Goal: Task Accomplishment & Management: Complete application form

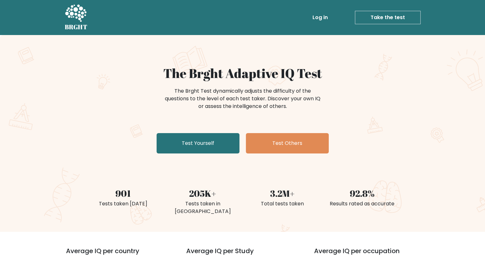
click at [414, 15] on link "Take the test" at bounding box center [388, 17] width 66 height 13
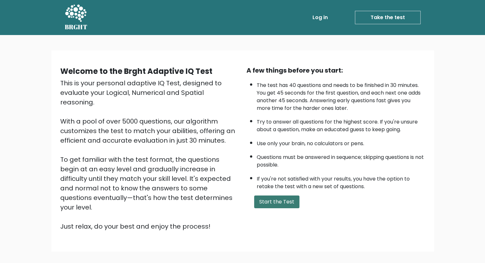
click at [274, 203] on button "Start the Test" at bounding box center [276, 202] width 45 height 13
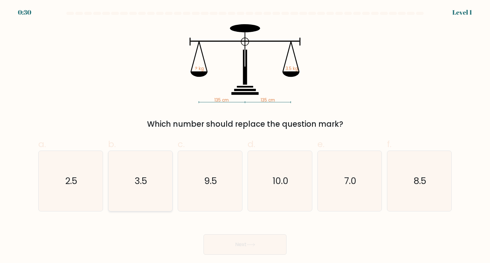
click at [152, 184] on icon "3.5" at bounding box center [140, 181] width 60 height 60
click at [245, 136] on input "b. 3.5" at bounding box center [245, 134] width 0 height 4
radio input "true"
click at [264, 250] on button "Next" at bounding box center [244, 245] width 83 height 20
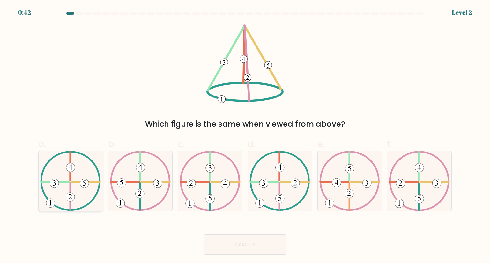
click at [62, 178] on icon at bounding box center [70, 181] width 61 height 60
click at [245, 136] on input "a." at bounding box center [245, 134] width 0 height 4
radio input "true"
click at [268, 245] on button "Next" at bounding box center [244, 245] width 83 height 20
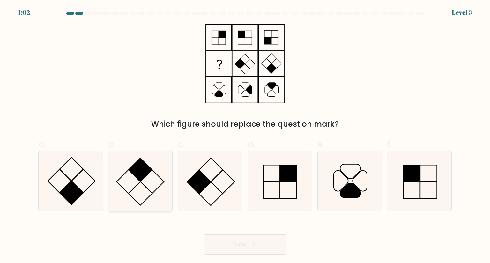
click at [120, 189] on icon at bounding box center [140, 181] width 60 height 60
click at [245, 136] on input "b." at bounding box center [245, 134] width 0 height 4
radio input "true"
click at [274, 240] on button "Next" at bounding box center [244, 245] width 83 height 20
click at [272, 258] on body "1:00 Level 3" at bounding box center [245, 131] width 490 height 263
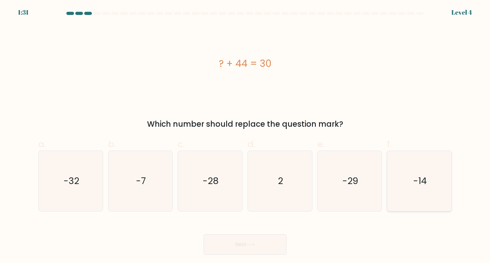
click at [419, 177] on text "-14" at bounding box center [420, 181] width 14 height 13
click at [245, 136] on input "f. -14" at bounding box center [245, 134] width 0 height 4
radio input "true"
click at [255, 243] on icon at bounding box center [251, 245] width 9 height 4
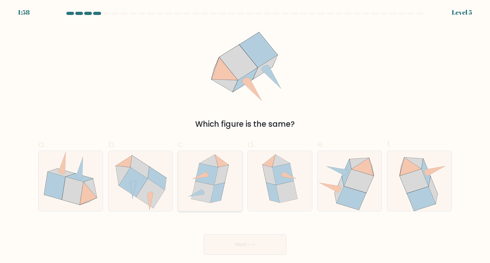
drag, startPoint x: 208, startPoint y: 185, endPoint x: 260, endPoint y: 248, distance: 82.0
click at [209, 185] on icon at bounding box center [203, 191] width 23 height 21
click at [245, 136] on input "c." at bounding box center [245, 134] width 0 height 4
radio input "true"
click at [259, 244] on button "Next" at bounding box center [244, 245] width 83 height 20
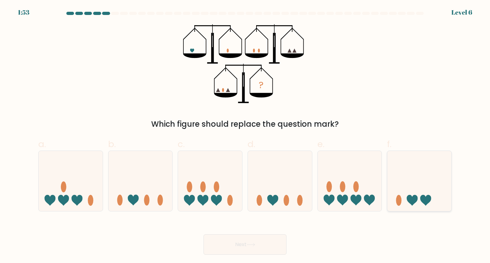
click at [416, 192] on icon at bounding box center [419, 181] width 64 height 53
click at [245, 136] on input "f." at bounding box center [245, 134] width 0 height 4
radio input "true"
click at [260, 238] on button "Next" at bounding box center [244, 245] width 83 height 20
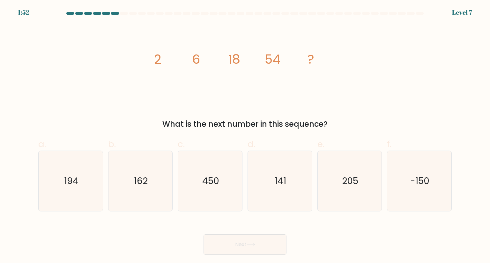
click at [266, 247] on button "Next" at bounding box center [244, 245] width 83 height 20
click at [197, 63] on tspan "6" at bounding box center [196, 59] width 8 height 18
click at [164, 183] on icon "162" at bounding box center [140, 181] width 60 height 60
click at [245, 136] on input "b. 162" at bounding box center [245, 134] width 0 height 4
radio input "true"
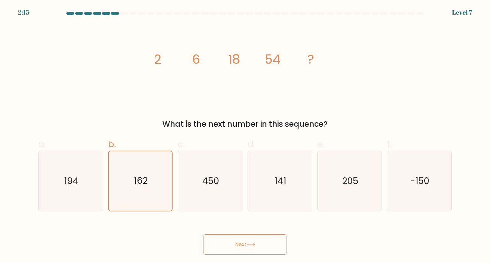
click at [239, 248] on button "Next" at bounding box center [244, 245] width 83 height 20
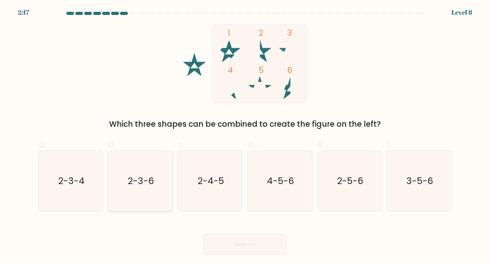
click at [144, 172] on icon "2-3-6" at bounding box center [140, 181] width 60 height 60
click at [245, 136] on input "b. 2-3-6" at bounding box center [245, 134] width 0 height 4
radio input "true"
click at [250, 248] on button "Next" at bounding box center [244, 245] width 83 height 20
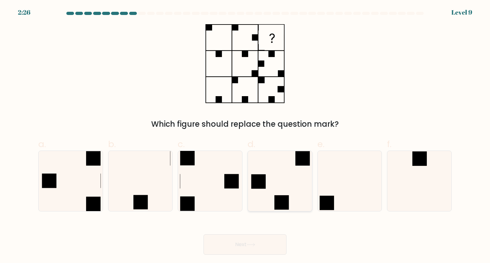
click at [277, 174] on icon at bounding box center [280, 181] width 60 height 60
click at [245, 136] on input "d." at bounding box center [245, 134] width 0 height 4
radio input "true"
click at [265, 242] on button "Next" at bounding box center [244, 245] width 83 height 20
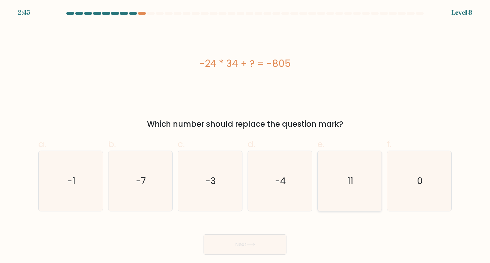
click at [359, 185] on icon "11" at bounding box center [350, 181] width 60 height 60
click at [245, 136] on input "e. 11" at bounding box center [245, 134] width 0 height 4
radio input "true"
click at [247, 248] on button "Next" at bounding box center [244, 245] width 83 height 20
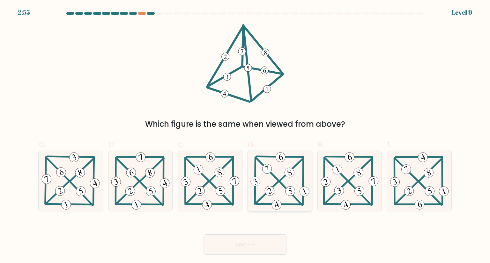
click at [278, 176] on icon at bounding box center [280, 181] width 62 height 60
click at [245, 136] on input "d." at bounding box center [245, 134] width 0 height 4
radio input "true"
click at [271, 243] on button "Next" at bounding box center [244, 245] width 83 height 20
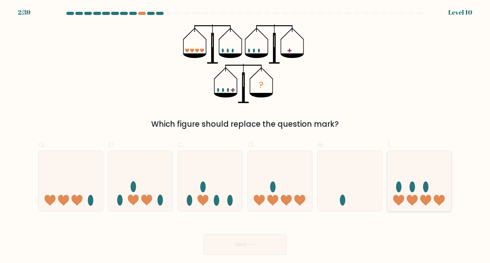
click at [429, 189] on icon at bounding box center [419, 181] width 64 height 53
click at [245, 136] on input "f." at bounding box center [245, 134] width 0 height 4
radio input "true"
click at [268, 248] on button "Next" at bounding box center [244, 245] width 83 height 20
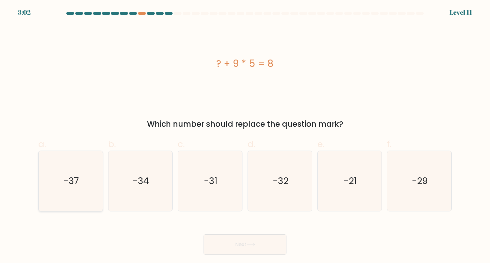
click at [68, 189] on icon "-37" at bounding box center [71, 181] width 60 height 60
click at [245, 136] on input "a. -37" at bounding box center [245, 134] width 0 height 4
radio input "true"
click at [267, 246] on button "Next" at bounding box center [244, 245] width 83 height 20
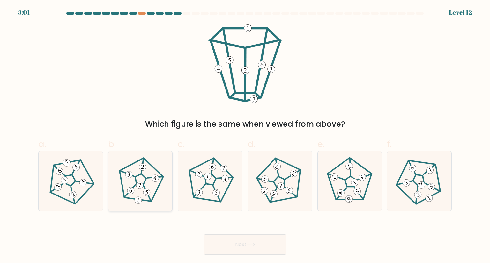
click at [136, 187] on icon at bounding box center [140, 181] width 48 height 48
click at [245, 136] on input "b." at bounding box center [245, 134] width 0 height 4
radio input "true"
click at [246, 243] on button "Next" at bounding box center [244, 245] width 83 height 20
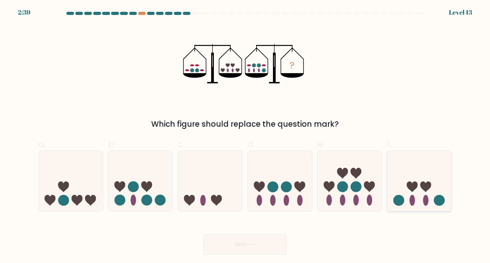
click at [418, 183] on icon at bounding box center [419, 181] width 64 height 53
click at [245, 136] on input "f." at bounding box center [245, 134] width 0 height 4
radio input "true"
click at [232, 244] on button "Next" at bounding box center [244, 245] width 83 height 20
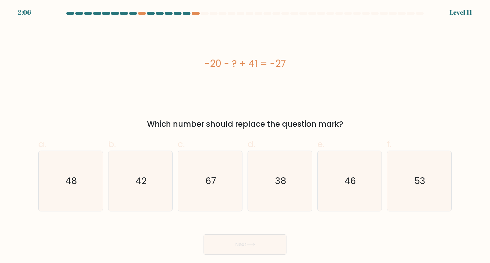
drag, startPoint x: 296, startPoint y: 69, endPoint x: 199, endPoint y: 68, distance: 97.0
click at [199, 68] on div "-20 - ? + 41 = -27" at bounding box center [244, 63] width 413 height 14
copy div "-20 - ? + 41 = -27"
click at [79, 181] on icon "48" at bounding box center [71, 181] width 60 height 60
click at [245, 136] on input "a. 48" at bounding box center [245, 134] width 0 height 4
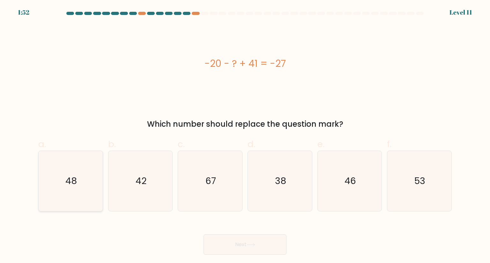
radio input "true"
click at [263, 247] on button "Next" at bounding box center [244, 245] width 83 height 20
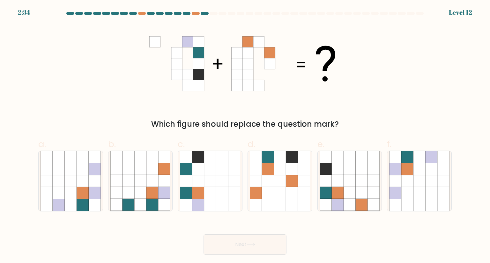
drag, startPoint x: 278, startPoint y: 93, endPoint x: 126, endPoint y: 38, distance: 162.6
click at [126, 38] on div "Which figure should replace the question mark?" at bounding box center [244, 77] width 421 height 106
click at [345, 199] on icon at bounding box center [350, 205] width 12 height 12
click at [245, 136] on input "e." at bounding box center [245, 134] width 0 height 4
radio input "true"
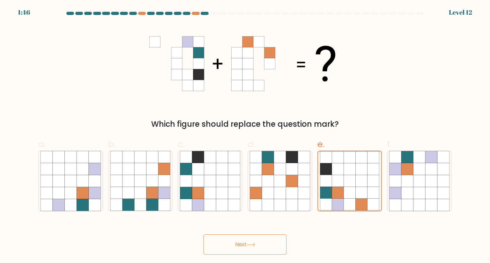
click at [239, 242] on button "Next" at bounding box center [244, 245] width 83 height 20
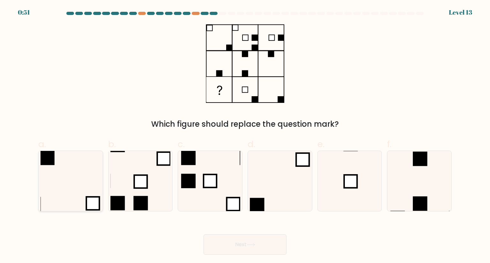
click at [80, 179] on icon at bounding box center [71, 181] width 60 height 60
click at [245, 136] on input "a." at bounding box center [245, 134] width 0 height 4
radio input "true"
click at [258, 247] on button "Next" at bounding box center [244, 245] width 83 height 20
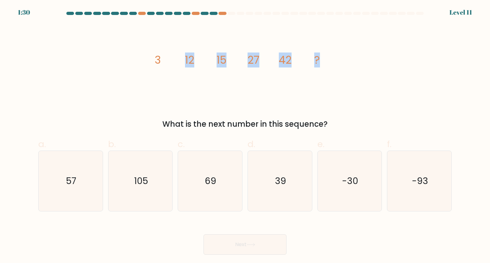
drag, startPoint x: 349, startPoint y: 56, endPoint x: 121, endPoint y: 48, distance: 228.2
click at [121, 48] on div "image/svg+xml 3 12 15 27 42 ? What is the next number in this sequence?" at bounding box center [244, 77] width 421 height 106
copy g "12 15 27 42 ?"
click at [317, 68] on icon "image/svg+xml 3 12 15 27 42 ?" at bounding box center [244, 63] width 191 height 79
drag, startPoint x: 407, startPoint y: 82, endPoint x: 362, endPoint y: 78, distance: 44.8
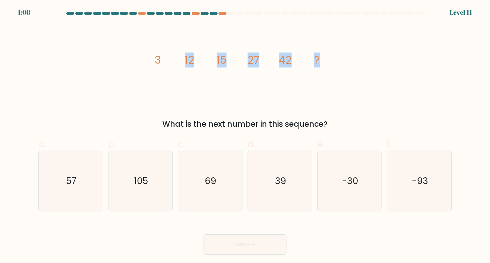
click at [407, 81] on div "image/svg+xml 3 12 15 27 42 ? What is the next number in this sequence?" at bounding box center [244, 77] width 421 height 106
drag, startPoint x: 231, startPoint y: 79, endPoint x: 207, endPoint y: 89, distance: 25.4
click at [231, 79] on icon "image/svg+xml 3 12 15 27 42 ?" at bounding box center [244, 63] width 191 height 79
click at [152, 87] on icon "image/svg+xml 3 12 15 27 42 ?" at bounding box center [244, 63] width 191 height 79
click at [263, 70] on icon "image/svg+xml 3 12 15 27 42 ?" at bounding box center [244, 63] width 191 height 79
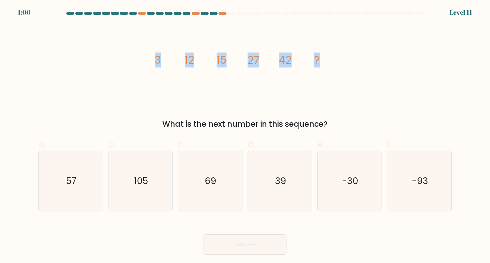
drag, startPoint x: 326, startPoint y: 64, endPoint x: 156, endPoint y: 67, distance: 170.0
click at [156, 67] on icon "image/svg+xml 3 12 15 27 42 ?" at bounding box center [244, 63] width 191 height 79
copy g "3 12 15 27 42 ?"
click at [314, 96] on icon "image/svg+xml 3 12 15 27 42 ?" at bounding box center [244, 63] width 191 height 79
click at [170, 95] on icon "image/svg+xml 3 12 15 27 42 ?" at bounding box center [244, 63] width 191 height 79
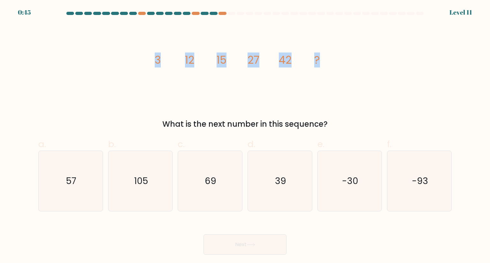
click at [307, 53] on icon "image/svg+xml 3 12 15 27 42 ?" at bounding box center [244, 63] width 191 height 79
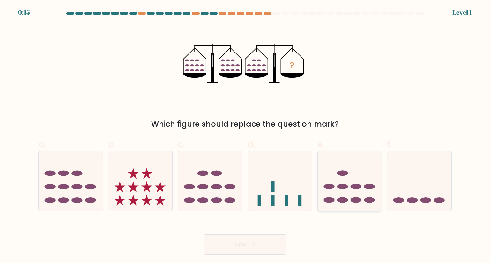
click at [351, 186] on icon at bounding box center [350, 181] width 64 height 53
click at [245, 136] on input "e." at bounding box center [245, 134] width 0 height 4
radio input "true"
click at [254, 246] on icon at bounding box center [251, 245] width 9 height 4
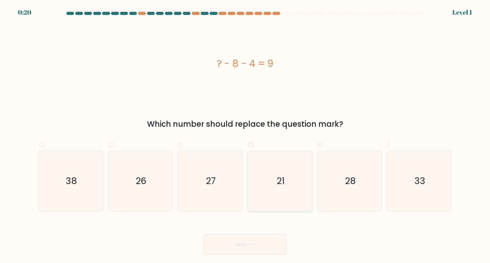
click at [264, 189] on icon "21" at bounding box center [280, 181] width 60 height 60
click at [245, 136] on input "d. 21" at bounding box center [245, 134] width 0 height 4
radio input "true"
click at [263, 239] on button "Next" at bounding box center [244, 245] width 83 height 20
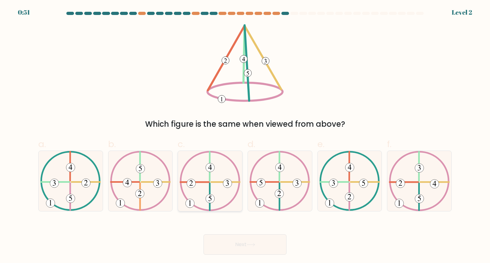
click at [211, 186] on icon at bounding box center [210, 181] width 61 height 60
click at [245, 136] on input "c." at bounding box center [245, 134] width 0 height 4
radio input "true"
click at [236, 249] on button "Next" at bounding box center [244, 245] width 83 height 20
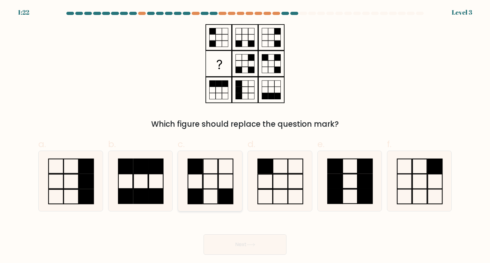
click at [204, 198] on icon at bounding box center [210, 181] width 60 height 60
click at [245, 136] on input "c." at bounding box center [245, 134] width 0 height 4
radio input "true"
click at [248, 249] on button "Next" at bounding box center [244, 245] width 83 height 20
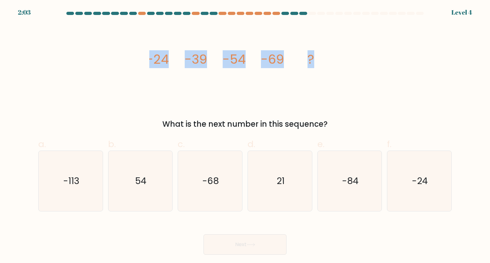
drag, startPoint x: 349, startPoint y: 54, endPoint x: 144, endPoint y: 54, distance: 205.1
click at [144, 54] on div "image/svg+xml -24 -39 -54 -69 ? What is the next number in this sequence?" at bounding box center [244, 77] width 421 height 106
copy g "-24 -39 -54 -69 ?"
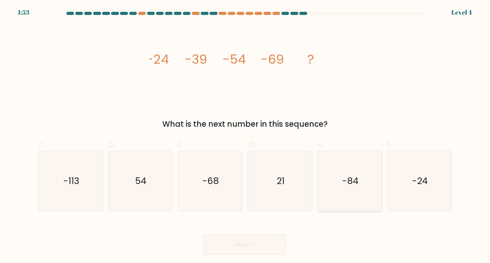
click at [336, 197] on icon "-84" at bounding box center [350, 181] width 60 height 60
click at [245, 136] on input "e. -84" at bounding box center [245, 134] width 0 height 4
radio input "true"
click at [260, 244] on button "Next" at bounding box center [244, 245] width 83 height 20
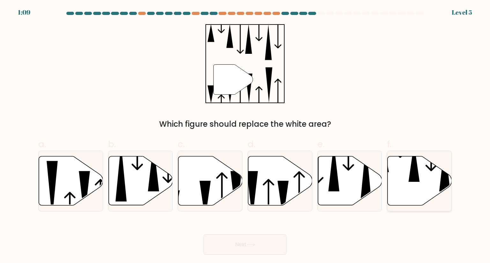
click at [402, 171] on icon at bounding box center [420, 181] width 64 height 49
click at [245, 136] on input "f." at bounding box center [245, 134] width 0 height 4
radio input "true"
click at [258, 242] on button "Next" at bounding box center [244, 245] width 83 height 20
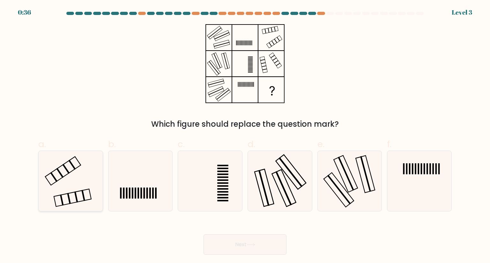
click at [80, 180] on icon at bounding box center [71, 181] width 60 height 60
click at [245, 136] on input "a." at bounding box center [245, 134] width 0 height 4
radio input "true"
click at [241, 243] on button "Next" at bounding box center [244, 245] width 83 height 20
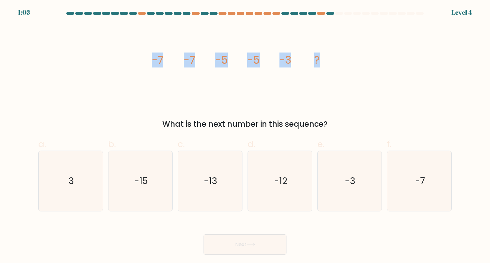
drag, startPoint x: 397, startPoint y: 80, endPoint x: 133, endPoint y: 69, distance: 264.3
click at [133, 69] on div "image/svg+xml -7 -7 -5 -5 -3 ? What is the next number in this sequence?" at bounding box center [244, 77] width 421 height 106
copy g "-7 -7 -5 -5 -3 ?"
click at [349, 193] on icon "-3" at bounding box center [350, 181] width 60 height 60
click at [245, 136] on input "e. -3" at bounding box center [245, 134] width 0 height 4
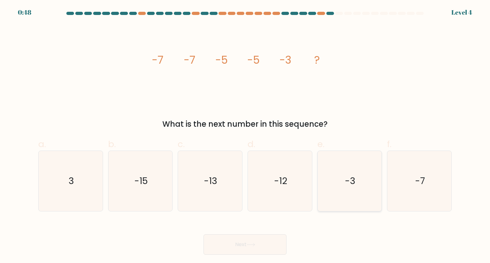
radio input "true"
click at [274, 251] on button "Next" at bounding box center [244, 245] width 83 height 20
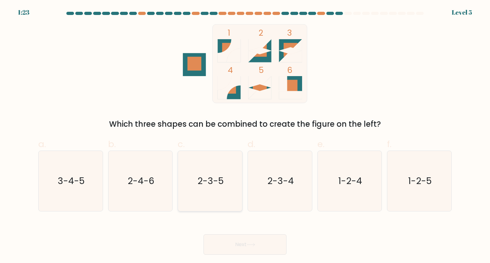
click at [214, 183] on text "2-3-5" at bounding box center [211, 181] width 26 height 13
click at [245, 136] on input "c. 2-3-5" at bounding box center [245, 134] width 0 height 4
radio input "true"
click at [248, 244] on icon at bounding box center [251, 245] width 9 height 4
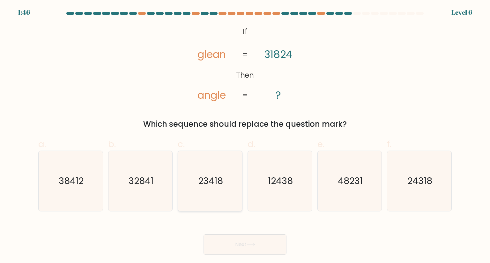
click at [208, 192] on icon "23418" at bounding box center [210, 181] width 60 height 60
click at [245, 136] on input "c. 23418" at bounding box center [245, 134] width 0 height 4
radio input "true"
click at [422, 180] on text "24318" at bounding box center [419, 181] width 25 height 13
click at [245, 136] on input "f. 24318" at bounding box center [245, 134] width 0 height 4
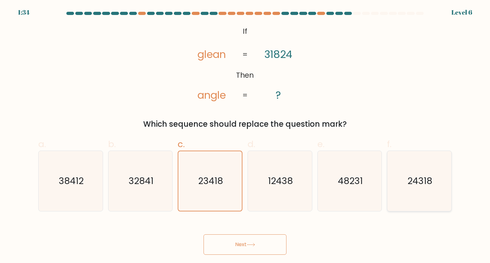
radio input "true"
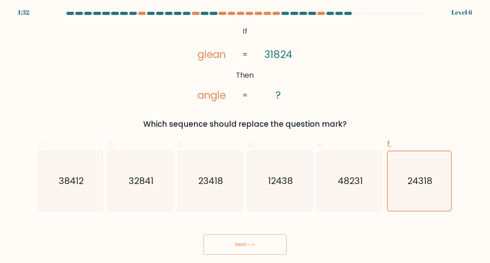
click at [264, 245] on button "Next" at bounding box center [244, 245] width 83 height 20
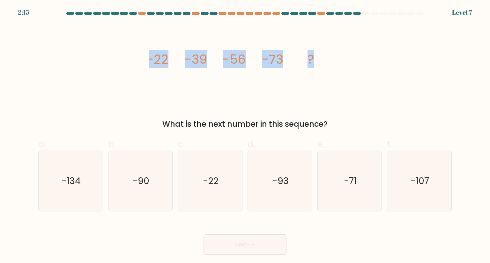
drag, startPoint x: 333, startPoint y: 64, endPoint x: 135, endPoint y: 68, distance: 198.4
click at [135, 68] on div "image/svg+xml -22 -39 -56 -73 ? What is the next number in this sequence?" at bounding box center [244, 77] width 421 height 106
copy g "-22 -39 -56 -73 ?"
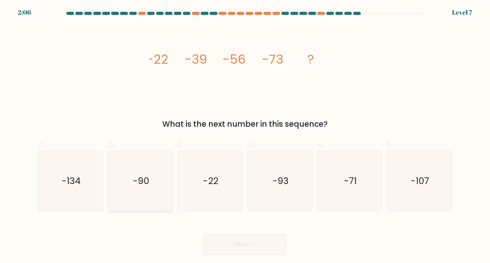
drag, startPoint x: 148, startPoint y: 186, endPoint x: 228, endPoint y: 228, distance: 90.0
click at [148, 185] on text "-90" at bounding box center [141, 181] width 17 height 13
click at [245, 136] on input "b. -90" at bounding box center [245, 134] width 0 height 4
radio input "true"
click at [258, 247] on button "Next" at bounding box center [244, 245] width 83 height 20
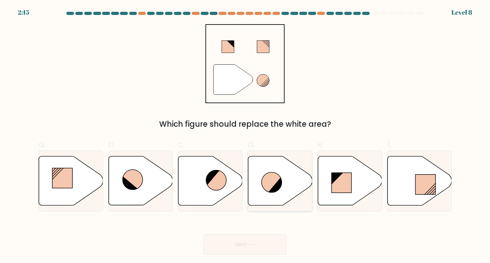
drag, startPoint x: 268, startPoint y: 184, endPoint x: 264, endPoint y: 198, distance: 14.2
click at [268, 184] on icon at bounding box center [272, 183] width 20 height 20
click at [245, 136] on input "d." at bounding box center [245, 134] width 0 height 4
radio input "true"
drag, startPoint x: 266, startPoint y: 247, endPoint x: 269, endPoint y: 230, distance: 17.1
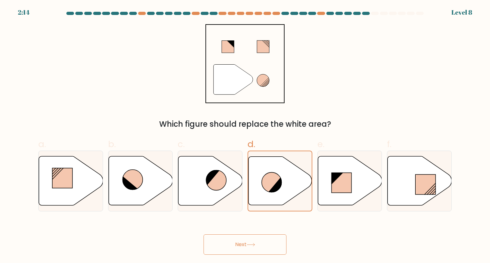
click at [266, 246] on button "Next" at bounding box center [244, 245] width 83 height 20
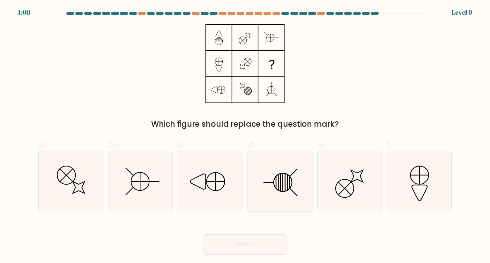
click at [281, 184] on icon at bounding box center [280, 181] width 60 height 60
click at [245, 136] on input "d." at bounding box center [245, 134] width 0 height 4
radio input "true"
click at [277, 245] on button "Next" at bounding box center [244, 245] width 83 height 20
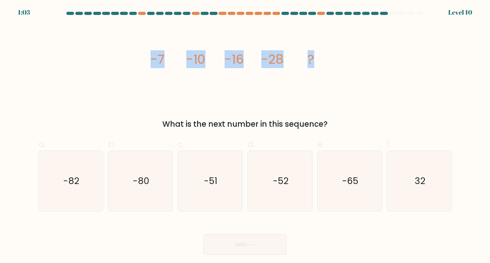
drag, startPoint x: 251, startPoint y: 54, endPoint x: 139, endPoint y: 59, distance: 112.1
click at [139, 59] on div "image/svg+xml -7 -10 -16 -28 ? What is the next number in this sequence?" at bounding box center [244, 77] width 421 height 106
copy g "-7 -10 -16 -28 ?"
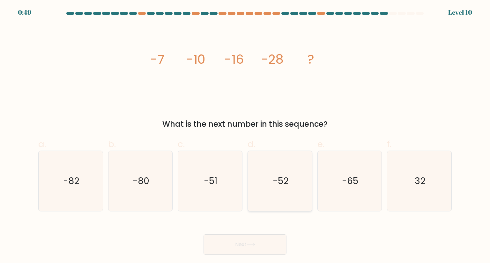
click at [285, 181] on text "-52" at bounding box center [281, 181] width 16 height 13
click at [245, 136] on input "d. -52" at bounding box center [245, 134] width 0 height 4
radio input "true"
drag, startPoint x: 268, startPoint y: 244, endPoint x: 369, endPoint y: 203, distance: 108.9
click at [268, 244] on button "Next" at bounding box center [244, 245] width 83 height 20
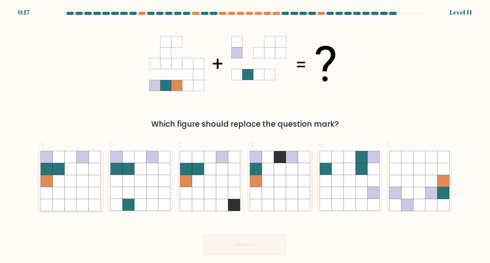
click at [83, 202] on icon at bounding box center [83, 205] width 12 height 12
click at [245, 136] on input "a." at bounding box center [245, 134] width 0 height 4
radio input "true"
click at [256, 245] on button "Next" at bounding box center [244, 245] width 83 height 20
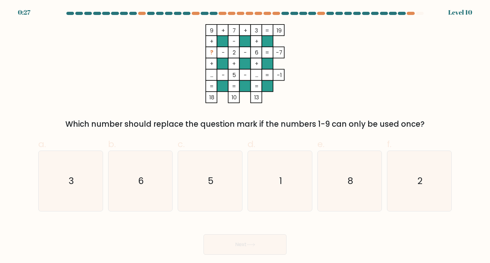
drag, startPoint x: 248, startPoint y: 89, endPoint x: 210, endPoint y: 41, distance: 61.7
click at [210, 41] on icon "9 + 7 + 3 19 + - + ? - 2 - 6 -7 + + + ... - 5 - ... = -1 = = = = 18 10 13 =" at bounding box center [244, 63] width 191 height 79
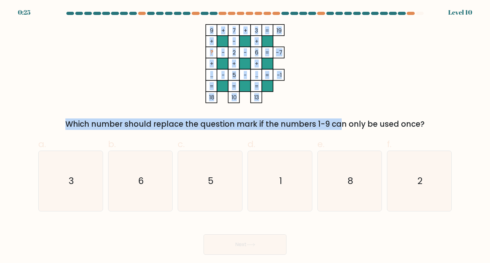
drag, startPoint x: 279, startPoint y: 104, endPoint x: 208, endPoint y: 21, distance: 108.6
click at [208, 21] on form at bounding box center [245, 133] width 490 height 243
copy div "9 + 7 + 3 19 + - + ? - 2 - 6 -7 + + + ... - 5 - ... = -1 = = = = 18 10 13 = Whi…"
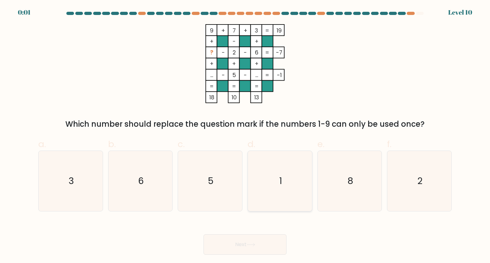
click at [278, 196] on icon "1" at bounding box center [280, 181] width 60 height 60
click at [245, 136] on input "d. 1" at bounding box center [245, 134] width 0 height 4
radio input "true"
click at [268, 238] on button "Next" at bounding box center [244, 245] width 83 height 20
click at [264, 243] on button "Next" at bounding box center [244, 245] width 83 height 20
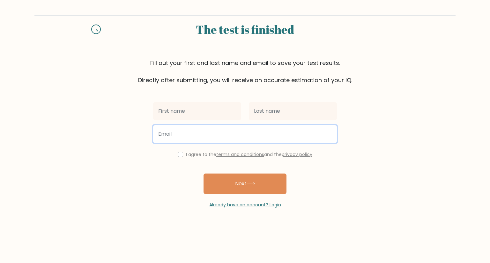
click at [214, 142] on input "email" at bounding box center [245, 134] width 184 height 18
paste input "[EMAIL_ADDRESS][DOMAIN_NAME]"
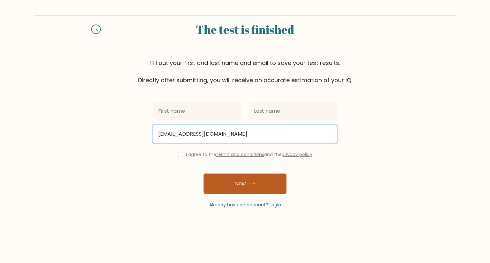
type input "[EMAIL_ADDRESS][DOMAIN_NAME]"
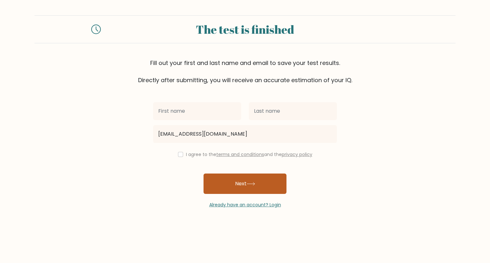
click at [263, 178] on button "Next" at bounding box center [244, 184] width 83 height 20
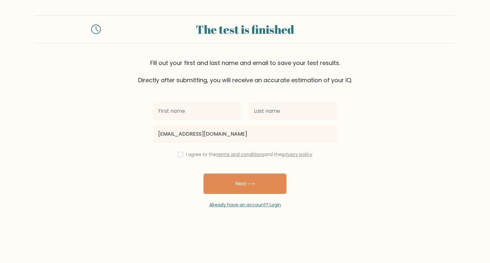
click at [182, 153] on div "I agree to the terms and conditions and the privacy policy" at bounding box center [244, 155] width 191 height 8
click at [184, 153] on div "I agree to the terms and conditions and the privacy policy" at bounding box center [244, 155] width 191 height 8
click at [181, 156] on input "checkbox" at bounding box center [180, 154] width 5 height 5
checkbox input "true"
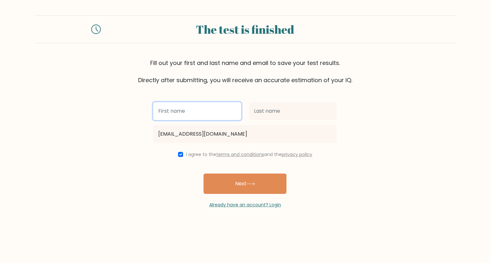
click at [185, 112] on input "text" at bounding box center [197, 111] width 88 height 18
type input "HR"
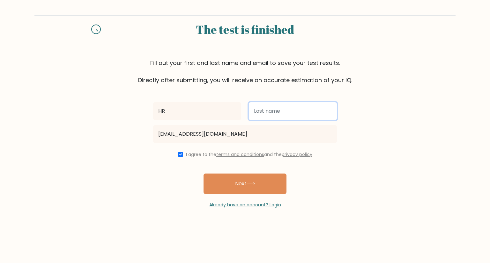
click at [275, 109] on input "text" at bounding box center [293, 111] width 88 height 18
type input "G"
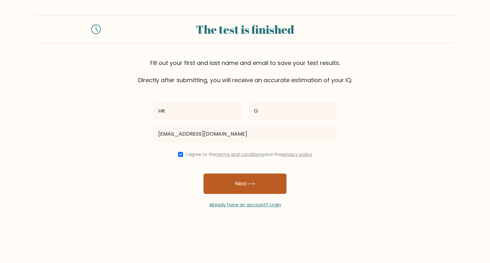
drag, startPoint x: 248, startPoint y: 198, endPoint x: 249, endPoint y: 193, distance: 4.6
click at [248, 194] on div "Already have an account? Login" at bounding box center [245, 201] width 184 height 14
click at [249, 191] on button "Next" at bounding box center [244, 184] width 83 height 20
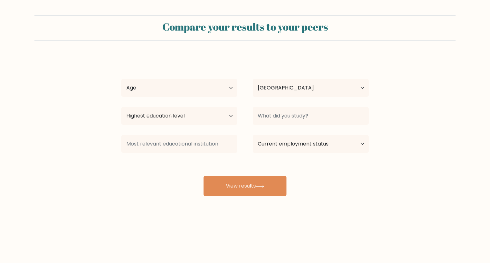
select select "PH"
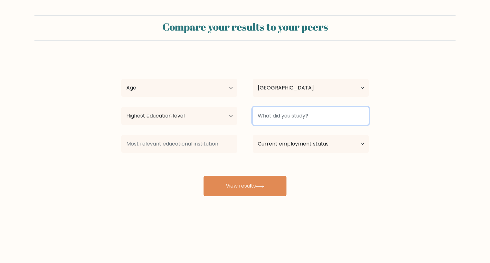
click at [286, 117] on input at bounding box center [311, 116] width 116 height 18
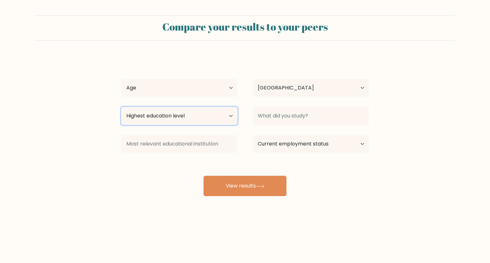
click at [211, 119] on select "Highest education level No schooling Primary Lower Secondary Upper Secondary Oc…" at bounding box center [179, 116] width 116 height 18
select select "masters_degree"
click at [121, 107] on select "Highest education level No schooling Primary Lower Secondary Upper Secondary Oc…" at bounding box center [179, 116] width 116 height 18
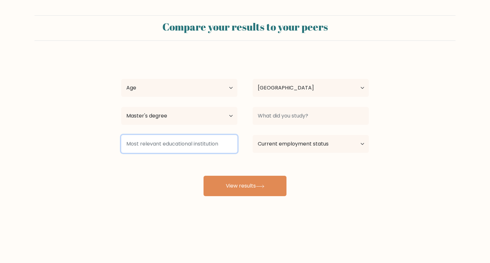
click at [204, 141] on input at bounding box center [179, 144] width 116 height 18
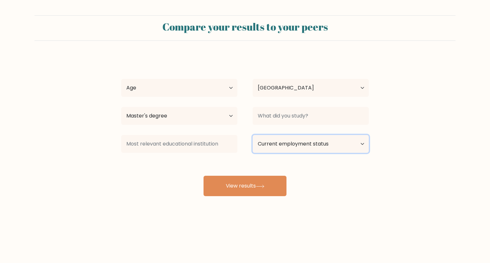
click at [341, 142] on select "Current employment status Employed Student Retired Other / prefer not to answer" at bounding box center [311, 144] width 116 height 18
select select "employed"
click at [253, 135] on select "Current employment status Employed Student Retired Other / prefer not to answer" at bounding box center [311, 144] width 116 height 18
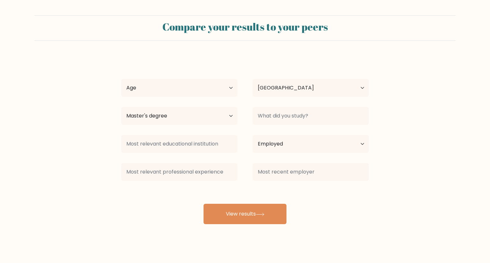
drag, startPoint x: 256, startPoint y: 217, endPoint x: 283, endPoint y: 183, distance: 43.1
click at [256, 217] on button "View results" at bounding box center [244, 214] width 83 height 20
click at [227, 92] on select "Age Under 18 years old 18-24 years old 25-34 years old 35-44 years old 45-54 ye…" at bounding box center [179, 88] width 116 height 18
select select "35_44"
click at [121, 79] on select "Age Under 18 years old 18-24 years old 25-34 years old 35-44 years old 45-54 ye…" at bounding box center [179, 88] width 116 height 18
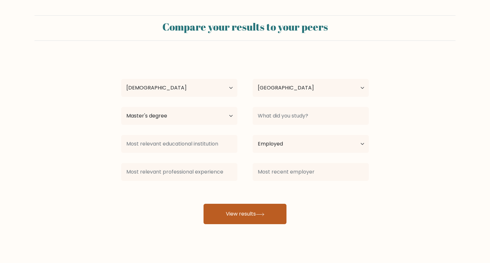
click at [241, 206] on button "View results" at bounding box center [244, 214] width 83 height 20
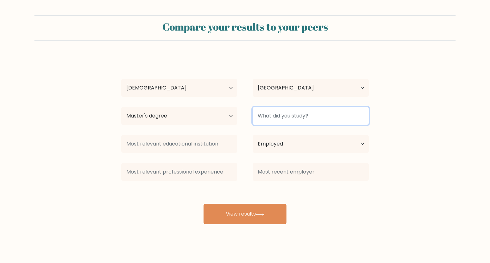
click at [312, 122] on input at bounding box center [311, 116] width 116 height 18
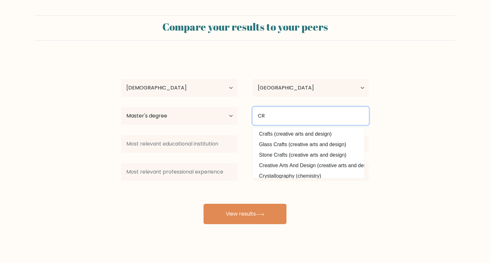
type input "C"
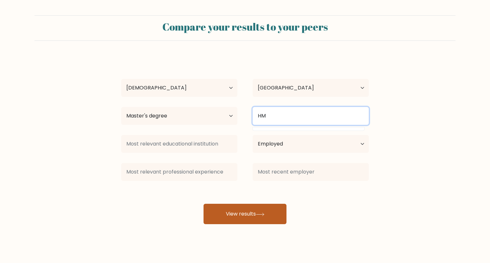
type input "HM"
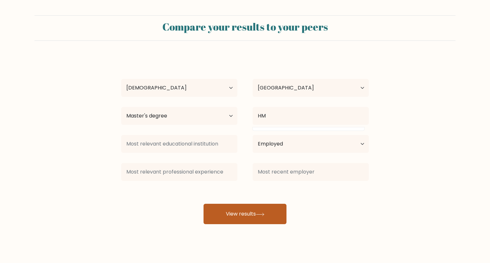
click at [255, 213] on button "View results" at bounding box center [244, 214] width 83 height 20
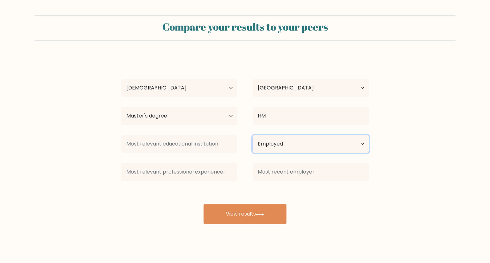
click at [310, 146] on select "Current employment status Employed Student Retired Other / prefer not to answer" at bounding box center [311, 144] width 116 height 18
drag, startPoint x: 443, startPoint y: 174, endPoint x: 437, endPoint y: 172, distance: 6.4
click at [443, 174] on form "Compare your results to your peers HR G Age Under 18 years old 18-24 years old …" at bounding box center [245, 119] width 490 height 209
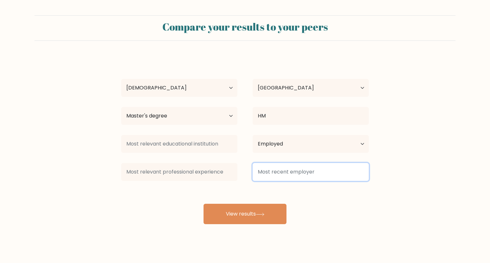
click at [360, 170] on input at bounding box center [311, 172] width 116 height 18
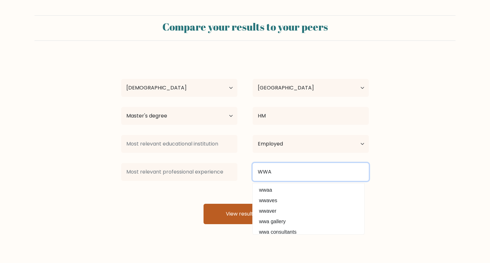
type input "WWA"
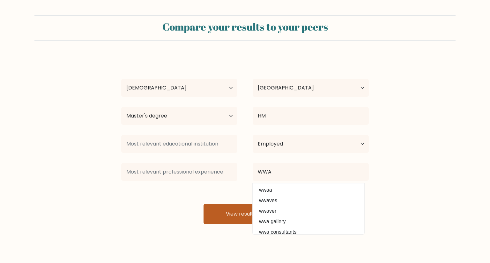
click at [241, 215] on button "View results" at bounding box center [244, 214] width 83 height 20
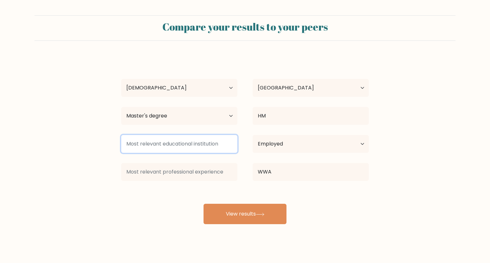
click at [179, 142] on input at bounding box center [179, 144] width 116 height 18
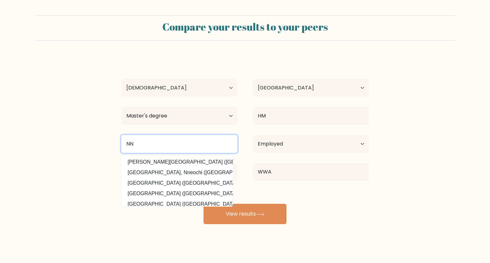
type input "NN"
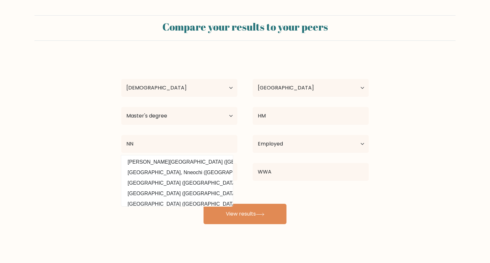
click at [444, 178] on form "Compare your results to your peers HR G Age Under 18 years old 18-24 years old …" at bounding box center [245, 119] width 490 height 209
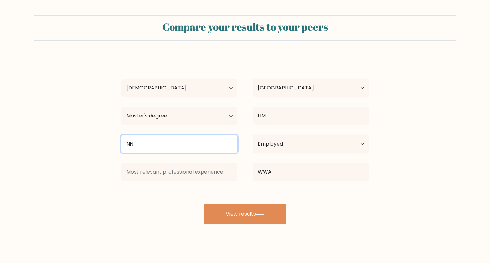
drag, startPoint x: 168, startPoint y: 140, endPoint x: 28, endPoint y: 141, distance: 140.3
click at [34, 141] on form "Compare your results to your peers HR G Age Under 18 years old 18-24 years old …" at bounding box center [245, 119] width 490 height 209
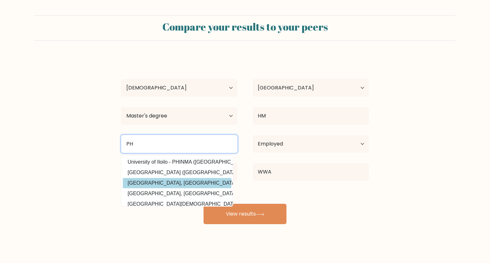
type input "PH"
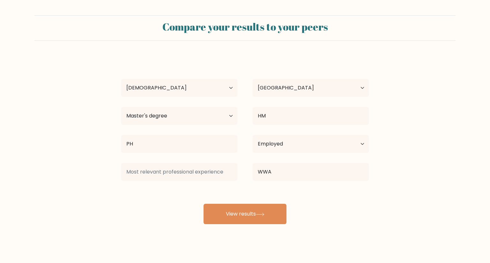
click at [178, 180] on div "HR G Age Under 18 years old 18-24 years old 25-34 years old 35-44 years old 45-…" at bounding box center [244, 140] width 255 height 168
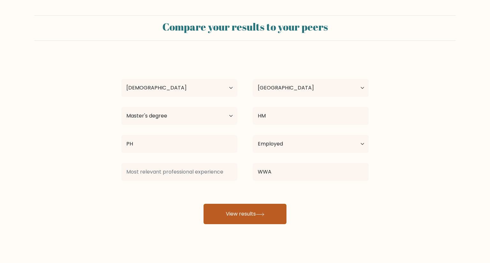
click at [249, 204] on button "View results" at bounding box center [244, 214] width 83 height 20
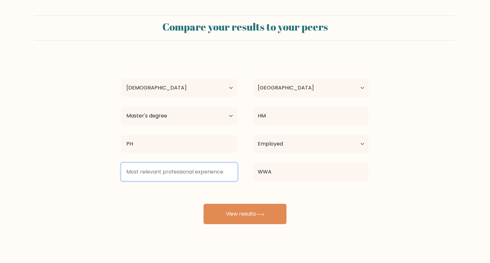
click at [197, 168] on input at bounding box center [179, 172] width 116 height 18
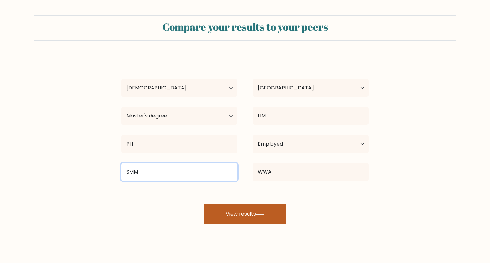
type input "SMM"
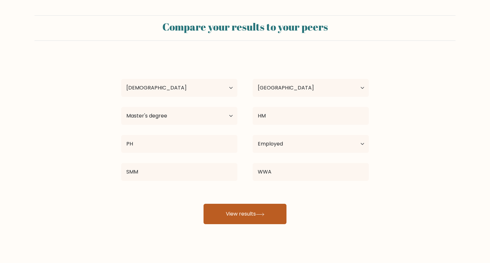
click at [248, 212] on button "View results" at bounding box center [244, 214] width 83 height 20
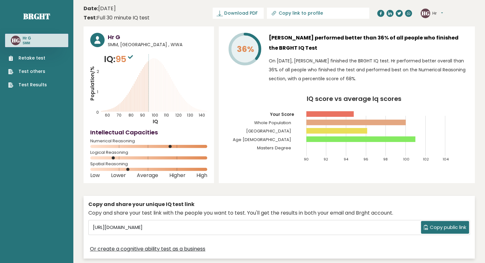
click at [250, 150] on icon "IQ score vs average Iq scores 90 92 94 96 98 100 102 104 Your Score Whole Popul…" at bounding box center [347, 132] width 243 height 72
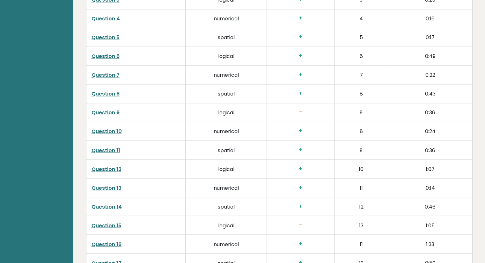
scroll to position [1053, 0]
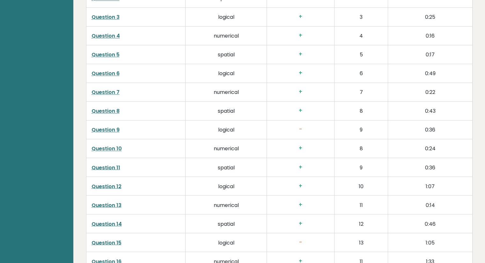
click at [304, 126] on h3 "-" at bounding box center [300, 129] width 57 height 7
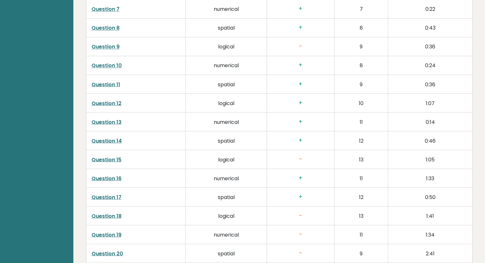
scroll to position [1148, 0]
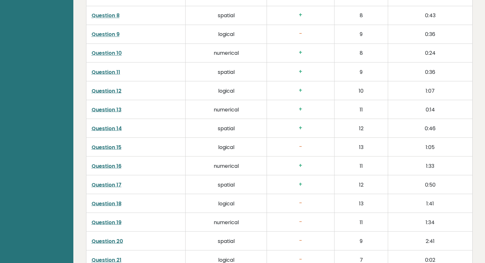
click at [113, 144] on link "Question 15" at bounding box center [107, 147] width 30 height 7
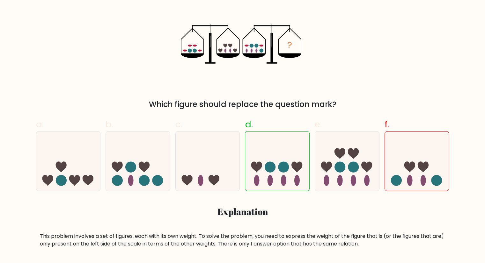
scroll to position [159, 0]
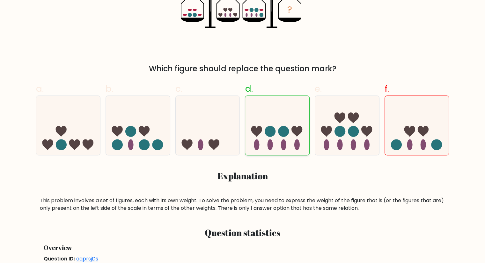
click at [281, 138] on icon at bounding box center [277, 125] width 64 height 53
radio input "true"
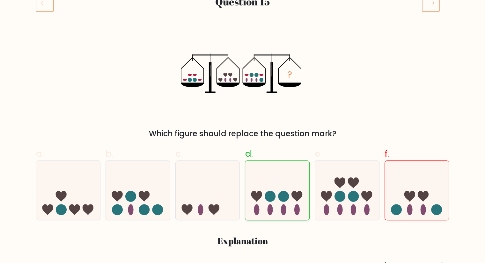
scroll to position [98, 0]
